Goal: Transaction & Acquisition: Purchase product/service

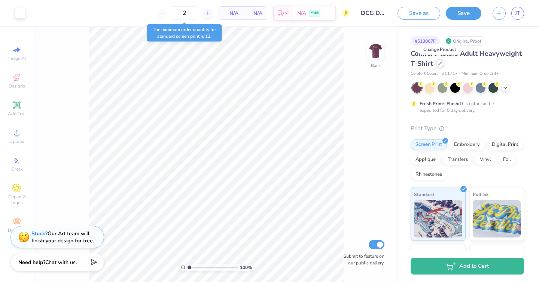
click at [437, 65] on div at bounding box center [440, 63] width 8 height 8
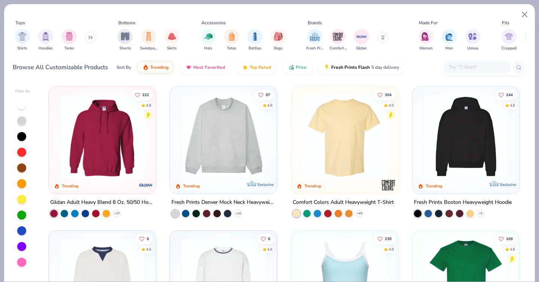
click at [478, 70] on input "text" at bounding box center [477, 67] width 58 height 9
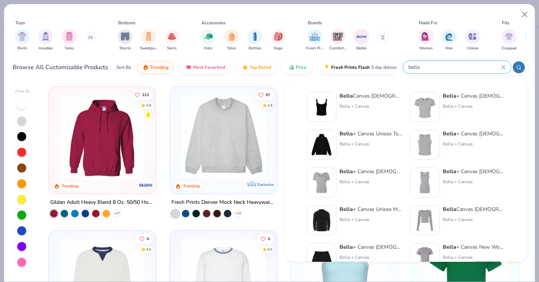
type input "bella"
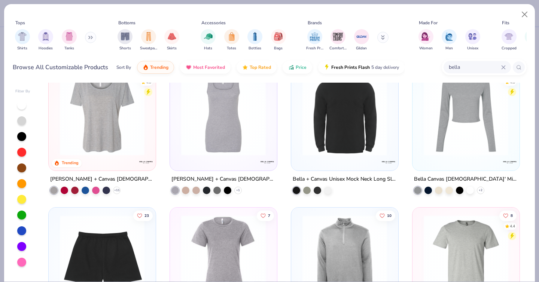
scroll to position [168, 0]
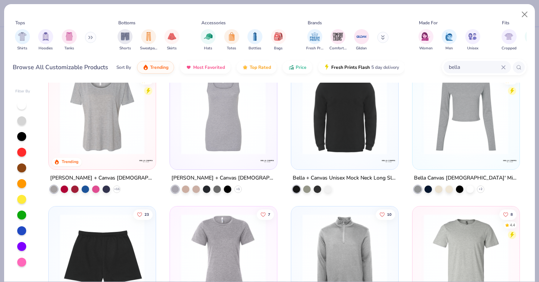
click at [114, 126] on img at bounding box center [102, 112] width 92 height 85
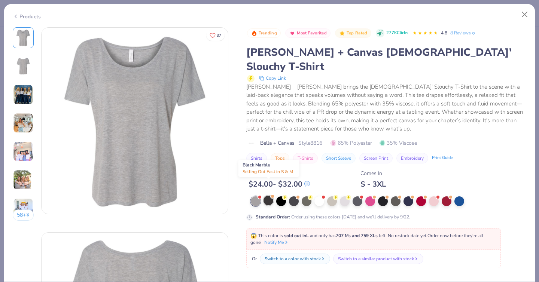
click at [269, 196] on div at bounding box center [268, 201] width 10 height 10
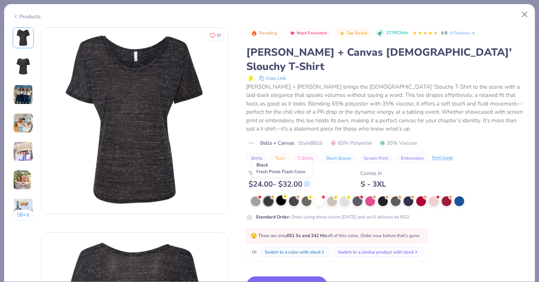
click at [279, 196] on div at bounding box center [281, 201] width 10 height 10
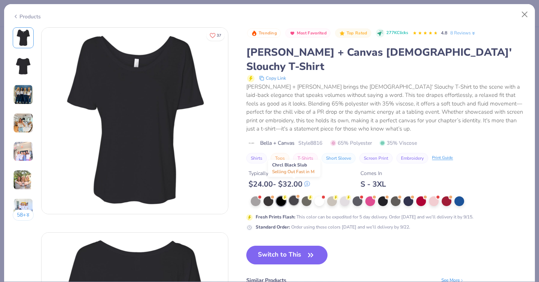
click at [294, 196] on div at bounding box center [294, 201] width 10 height 10
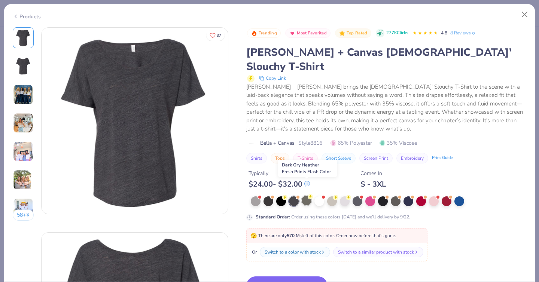
click at [308, 196] on div at bounding box center [306, 201] width 10 height 10
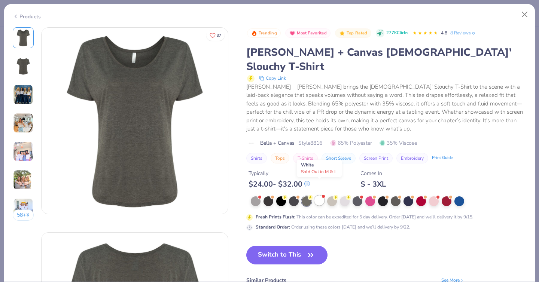
click at [318, 196] on div at bounding box center [319, 201] width 10 height 10
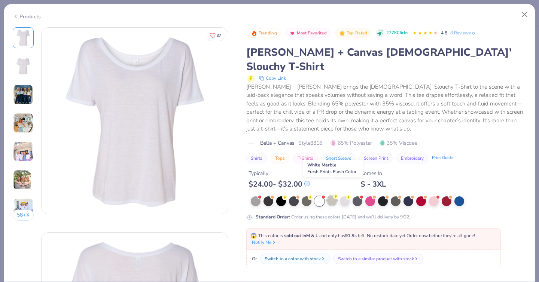
click at [331, 196] on div at bounding box center [332, 201] width 10 height 10
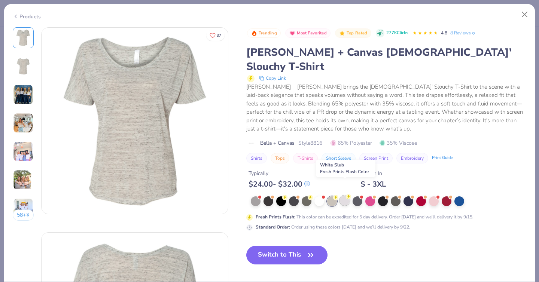
click at [346, 196] on div at bounding box center [345, 201] width 10 height 10
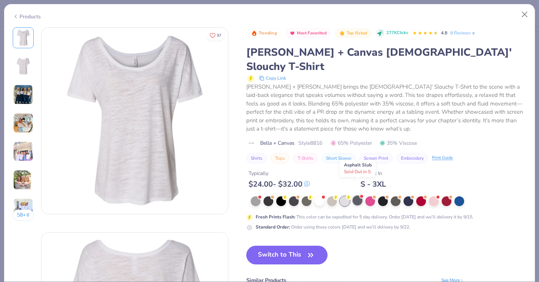
click at [360, 196] on div at bounding box center [357, 201] width 10 height 10
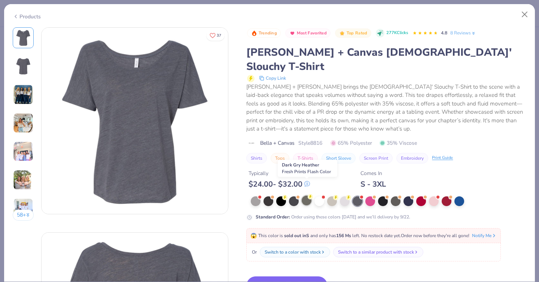
click at [304, 196] on div at bounding box center [306, 201] width 10 height 10
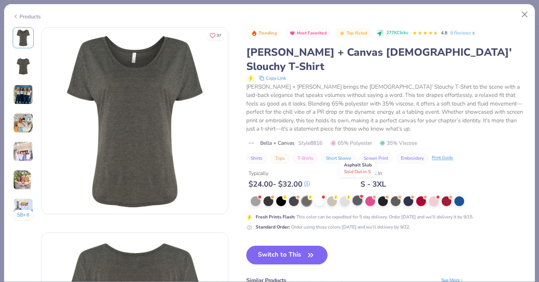
click at [356, 196] on div at bounding box center [357, 201] width 10 height 10
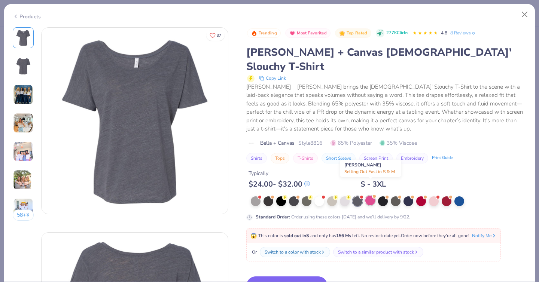
click at [370, 196] on div at bounding box center [370, 201] width 10 height 10
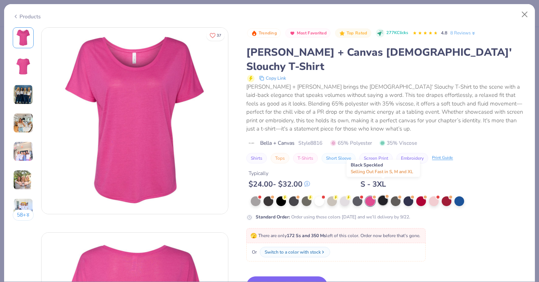
click at [386, 196] on div at bounding box center [383, 201] width 10 height 10
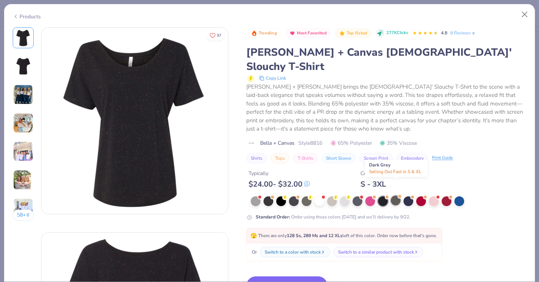
click at [399, 196] on div at bounding box center [395, 201] width 10 height 10
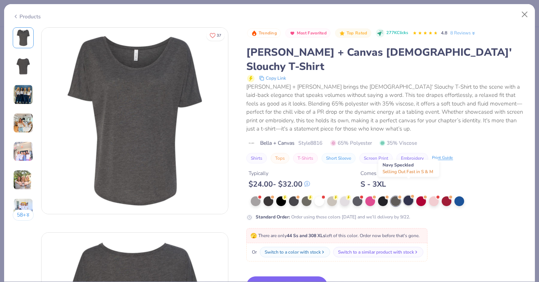
click at [408, 196] on div at bounding box center [408, 201] width 10 height 10
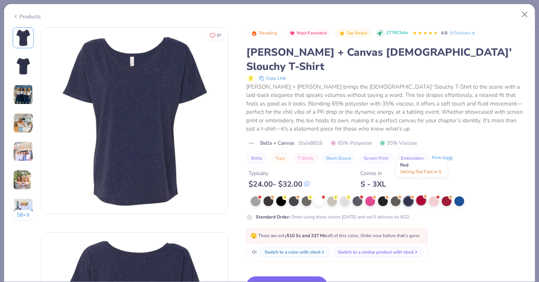
click at [424, 196] on div at bounding box center [421, 201] width 10 height 10
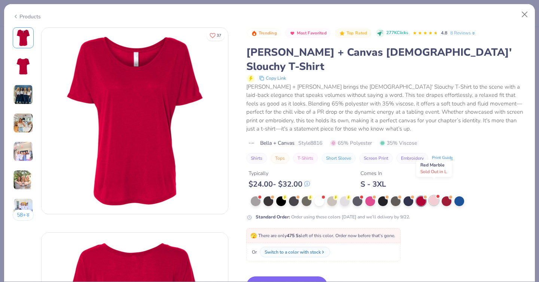
click at [434, 196] on div at bounding box center [434, 201] width 10 height 10
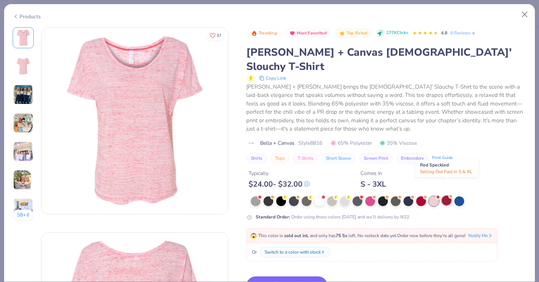
click at [448, 196] on div at bounding box center [446, 201] width 10 height 10
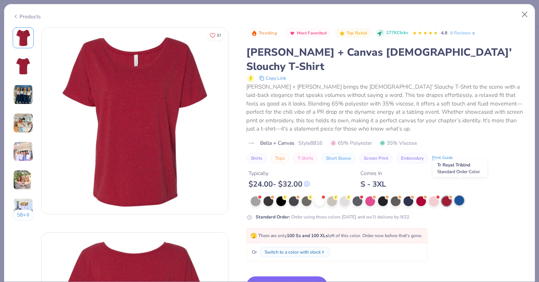
click at [459, 196] on div at bounding box center [459, 201] width 10 height 10
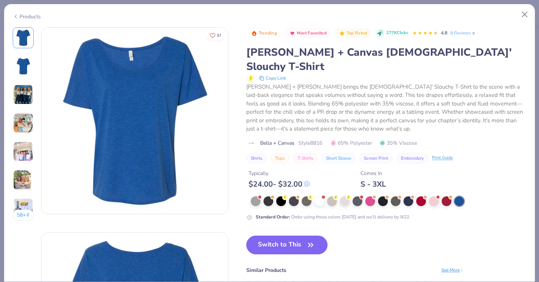
scroll to position [44, 0]
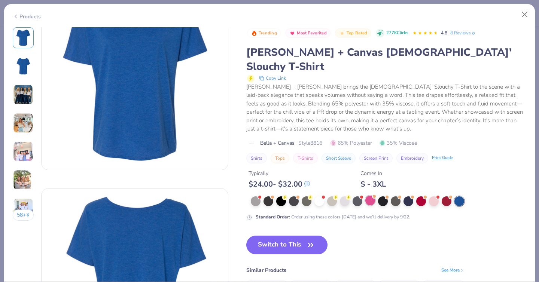
click at [368, 196] on div at bounding box center [370, 201] width 10 height 10
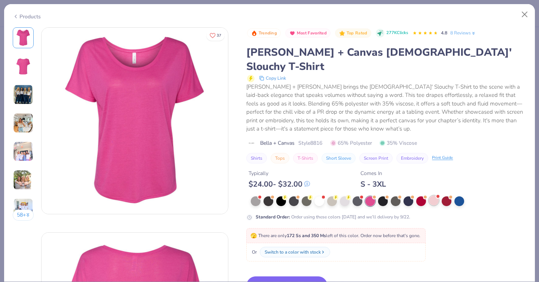
click at [435, 196] on div at bounding box center [434, 201] width 10 height 10
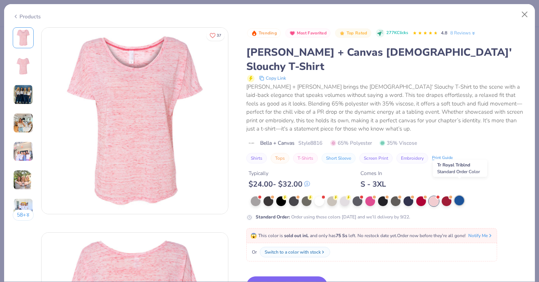
click at [457, 196] on div at bounding box center [459, 201] width 10 height 10
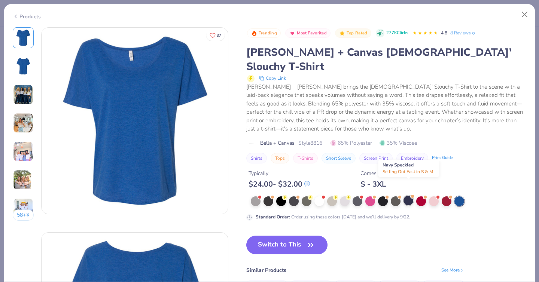
click at [408, 196] on div at bounding box center [408, 201] width 10 height 10
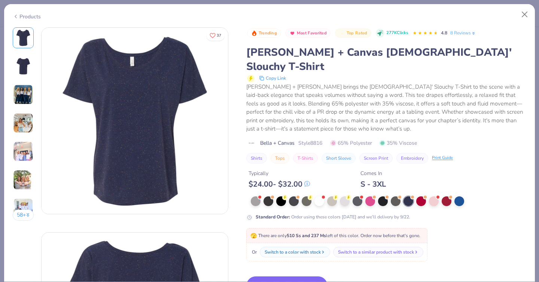
click at [17, 95] on img at bounding box center [23, 95] width 20 height 20
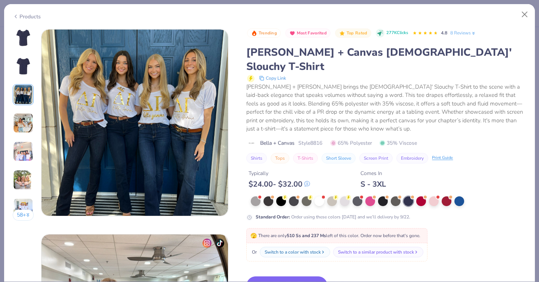
scroll to position [410, 0]
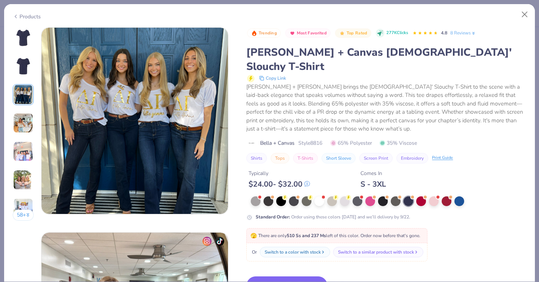
click at [29, 122] on img at bounding box center [23, 123] width 20 height 20
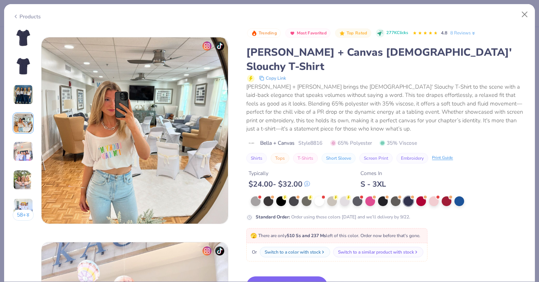
scroll to position [615, 0]
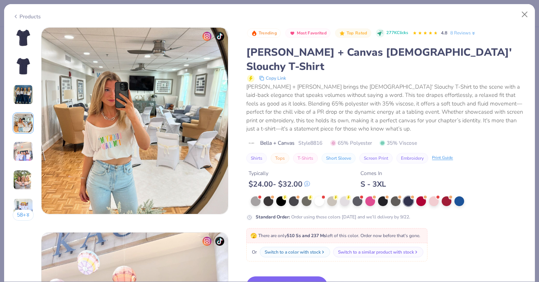
click at [25, 146] on img at bounding box center [23, 151] width 20 height 20
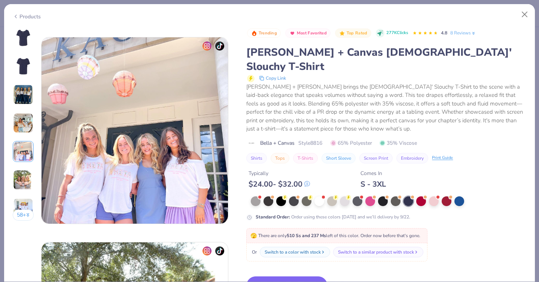
scroll to position [820, 0]
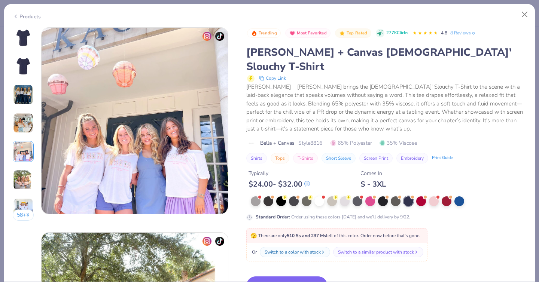
click at [23, 179] on img at bounding box center [23, 180] width 20 height 20
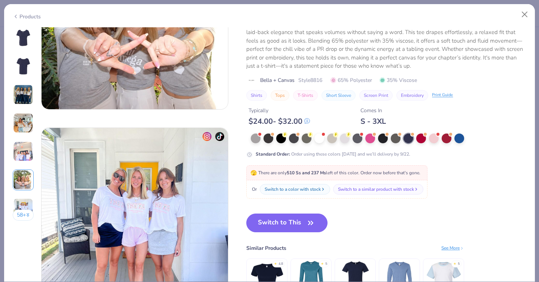
scroll to position [1134, 0]
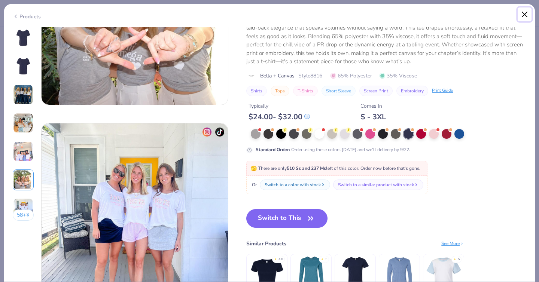
click at [524, 15] on button "Close" at bounding box center [524, 14] width 14 height 14
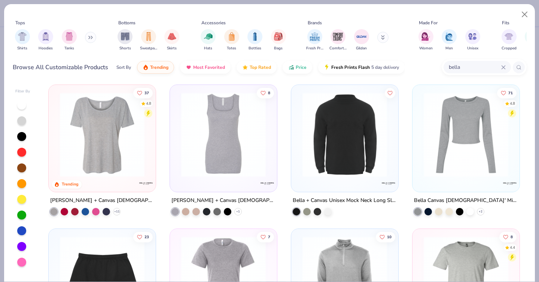
scroll to position [166, 0]
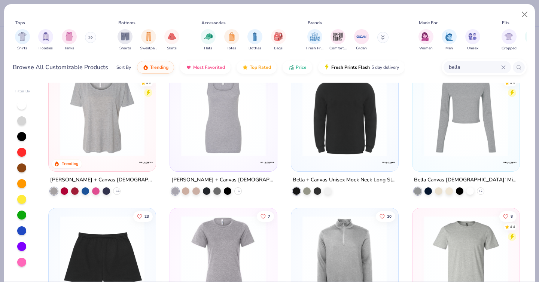
click at [113, 149] on img at bounding box center [102, 114] width 92 height 85
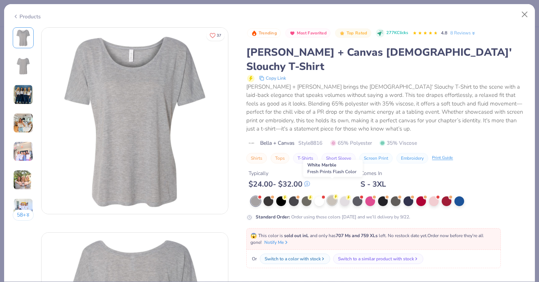
click at [334, 196] on div at bounding box center [332, 201] width 10 height 10
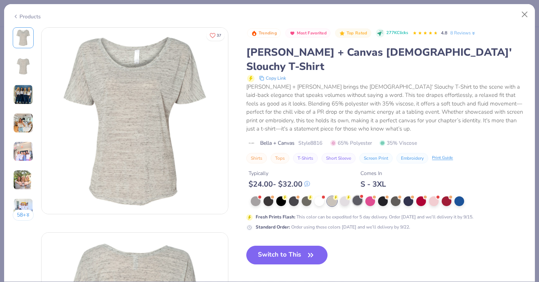
click at [352, 196] on div at bounding box center [357, 201] width 10 height 10
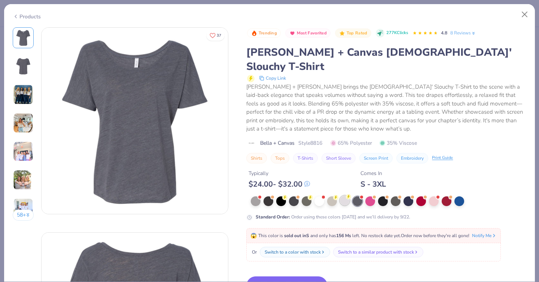
click at [345, 196] on div at bounding box center [345, 201] width 10 height 10
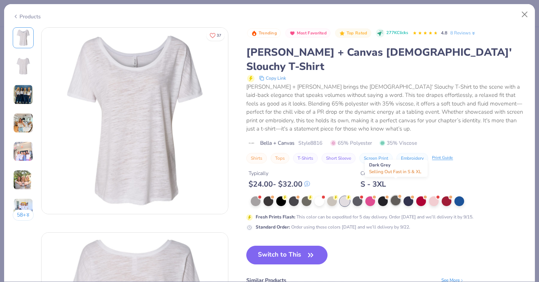
click at [392, 196] on div at bounding box center [395, 201] width 10 height 10
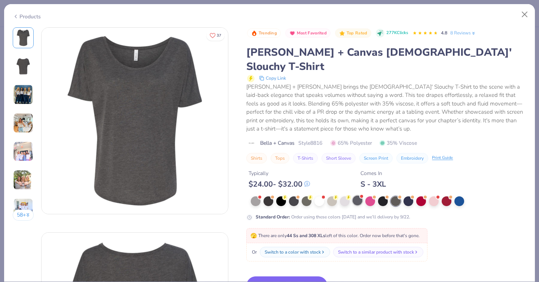
click at [360, 196] on div at bounding box center [357, 201] width 10 height 10
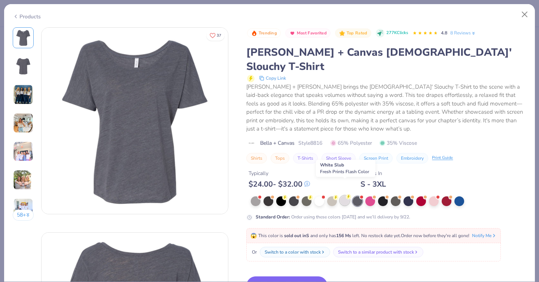
click at [345, 196] on div at bounding box center [345, 201] width 10 height 10
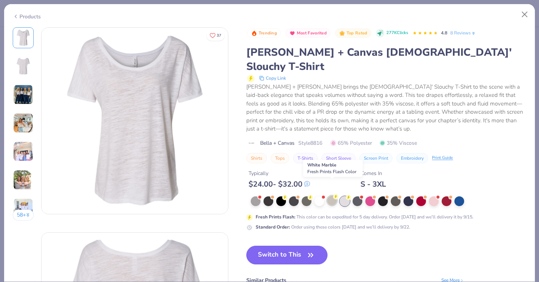
click at [333, 196] on div at bounding box center [332, 201] width 10 height 10
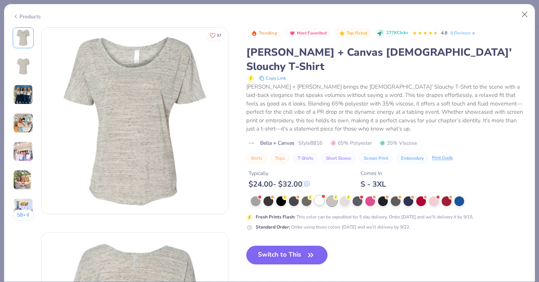
click at [318, 196] on div at bounding box center [319, 201] width 10 height 10
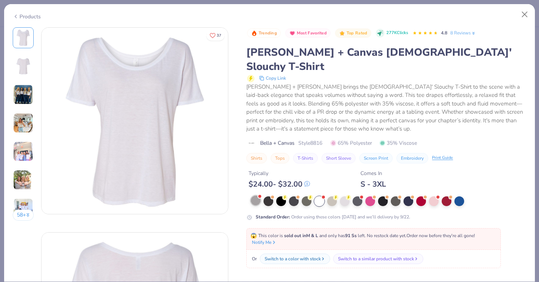
click at [260, 196] on div at bounding box center [256, 201] width 10 height 10
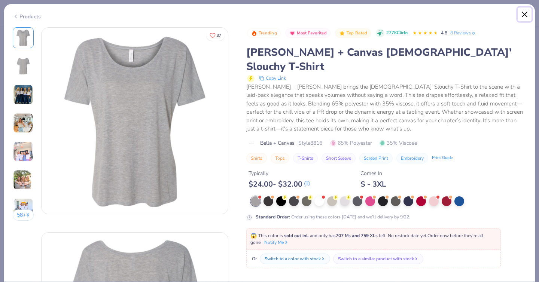
click at [522, 15] on button "Close" at bounding box center [524, 14] width 14 height 14
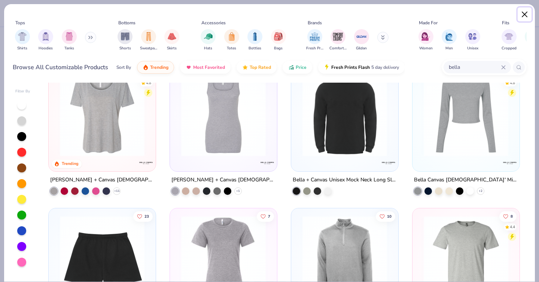
click at [525, 10] on button "Close" at bounding box center [524, 14] width 14 height 14
